Goal: Find specific page/section: Find specific page/section

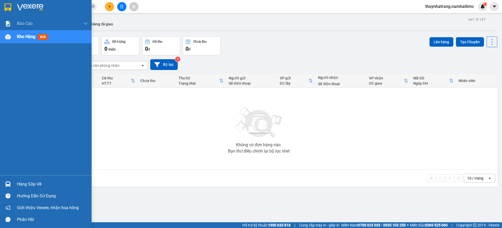
click at [10, 9] on img at bounding box center [7, 7] width 7 height 8
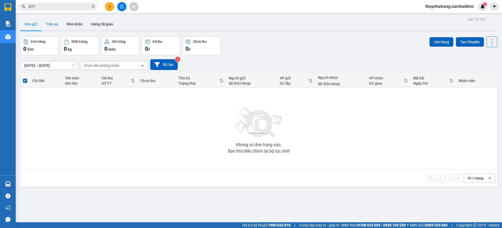
click at [48, 24] on button "Trên xe" at bounding box center [52, 24] width 21 height 13
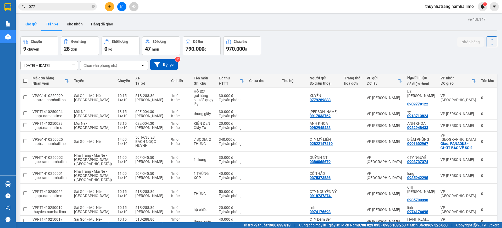
click at [33, 26] on button "Kho gửi" at bounding box center [30, 24] width 21 height 13
